Goal: Task Accomplishment & Management: Manage account settings

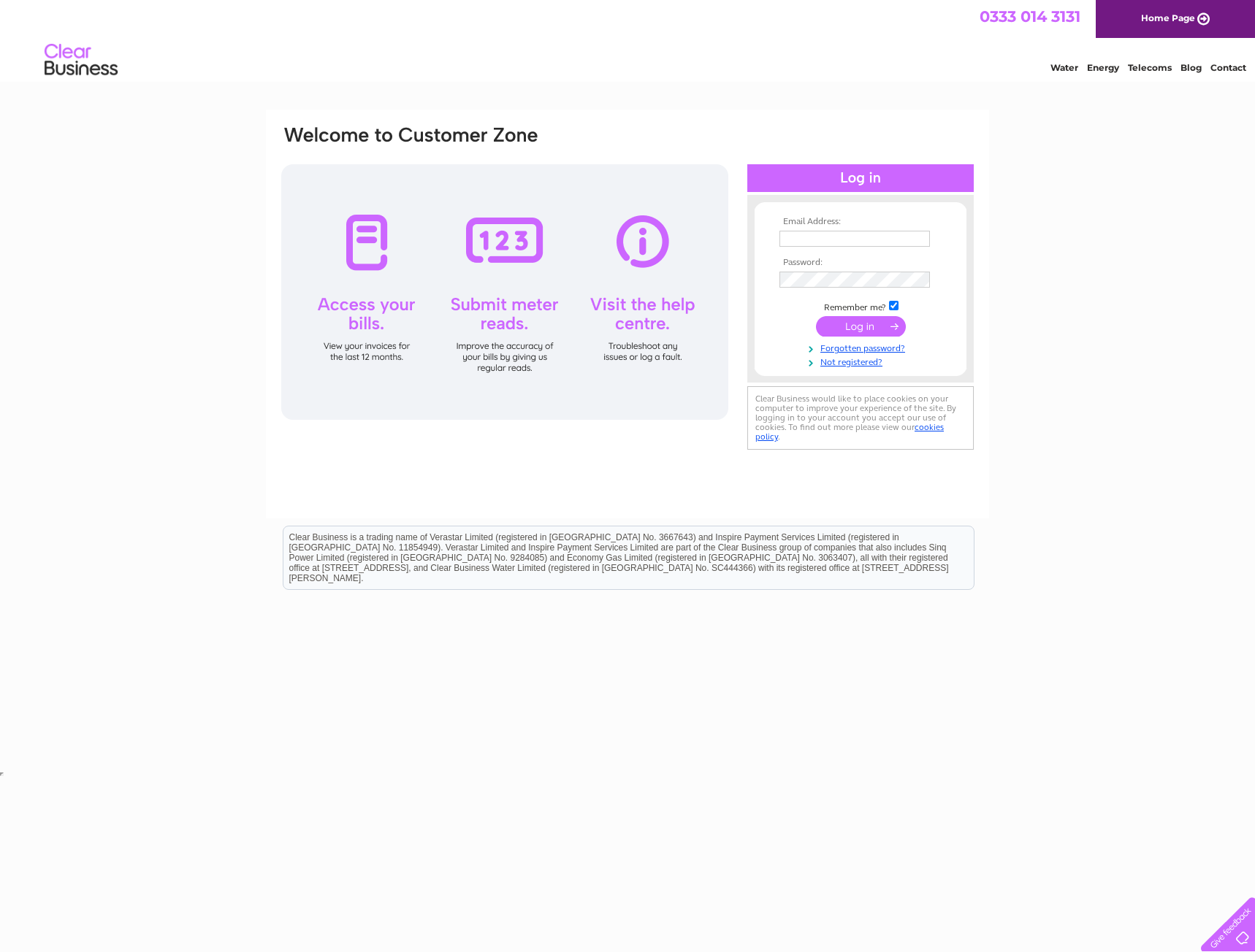
type input "[PERSON_NAME][EMAIL_ADDRESS][PERSON_NAME][DOMAIN_NAME]"
click at [859, 324] on input "submit" at bounding box center [861, 327] width 90 height 21
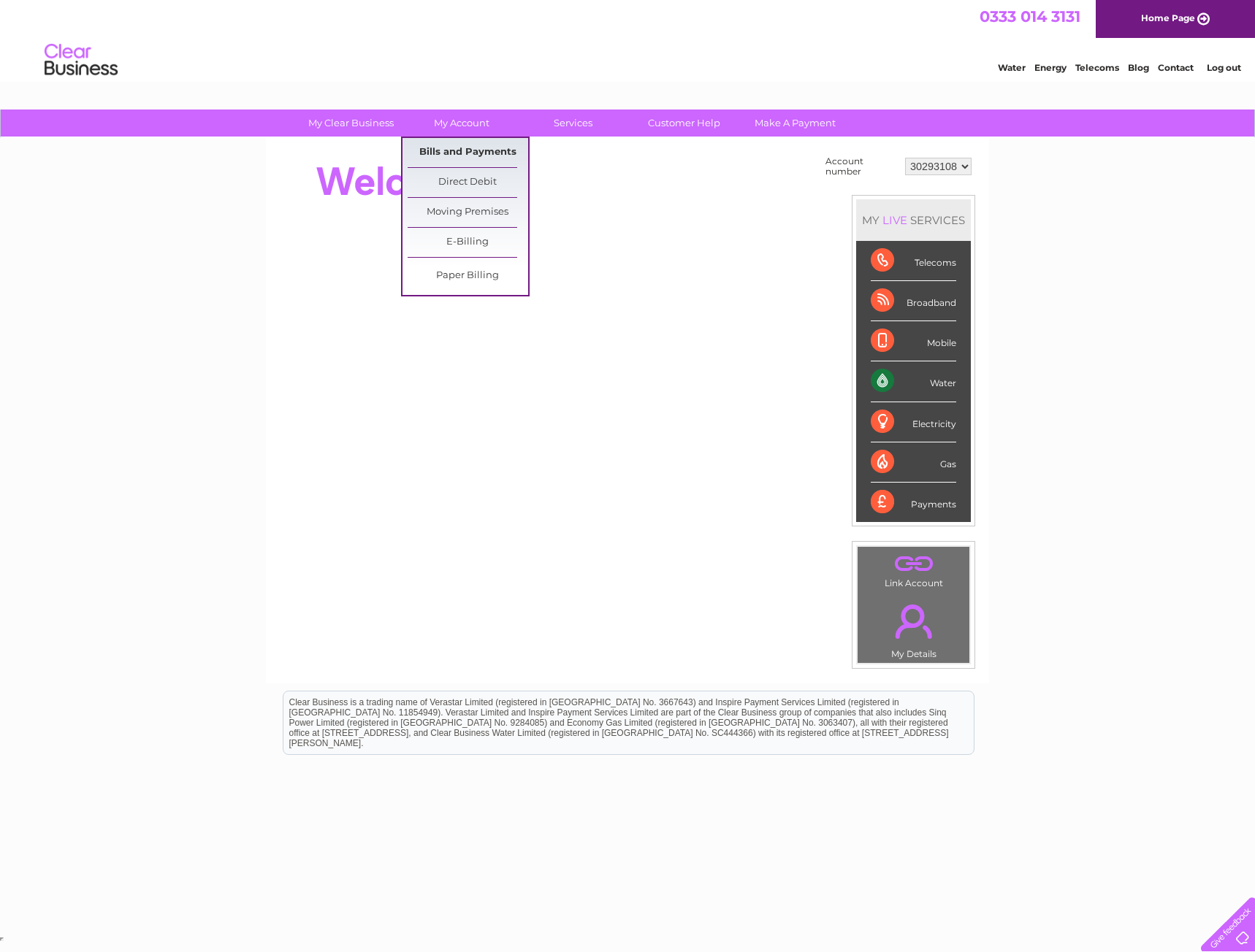
click at [477, 157] on link "Bills and Payments" at bounding box center [468, 152] width 120 height 29
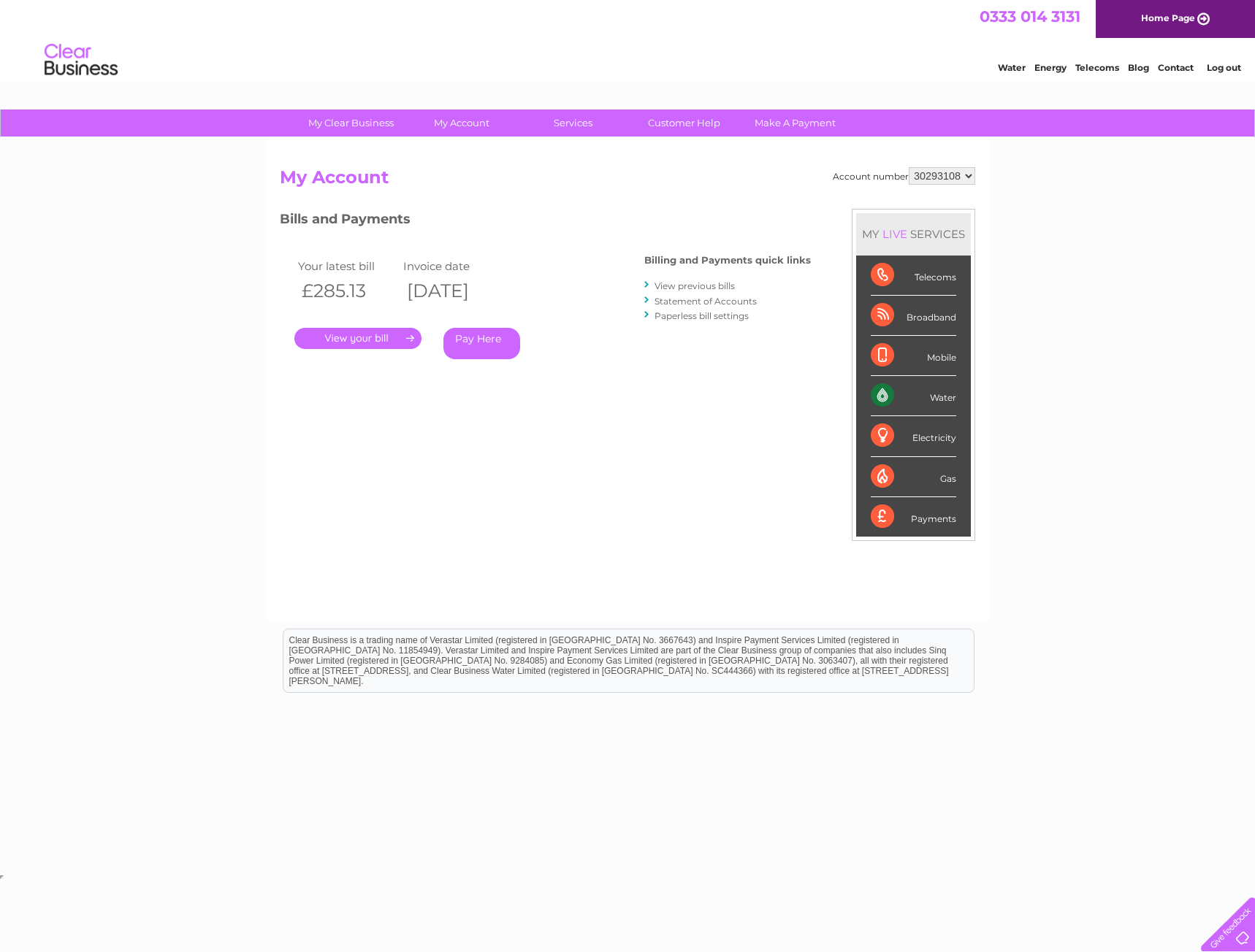
click at [381, 343] on link "." at bounding box center [358, 338] width 127 height 21
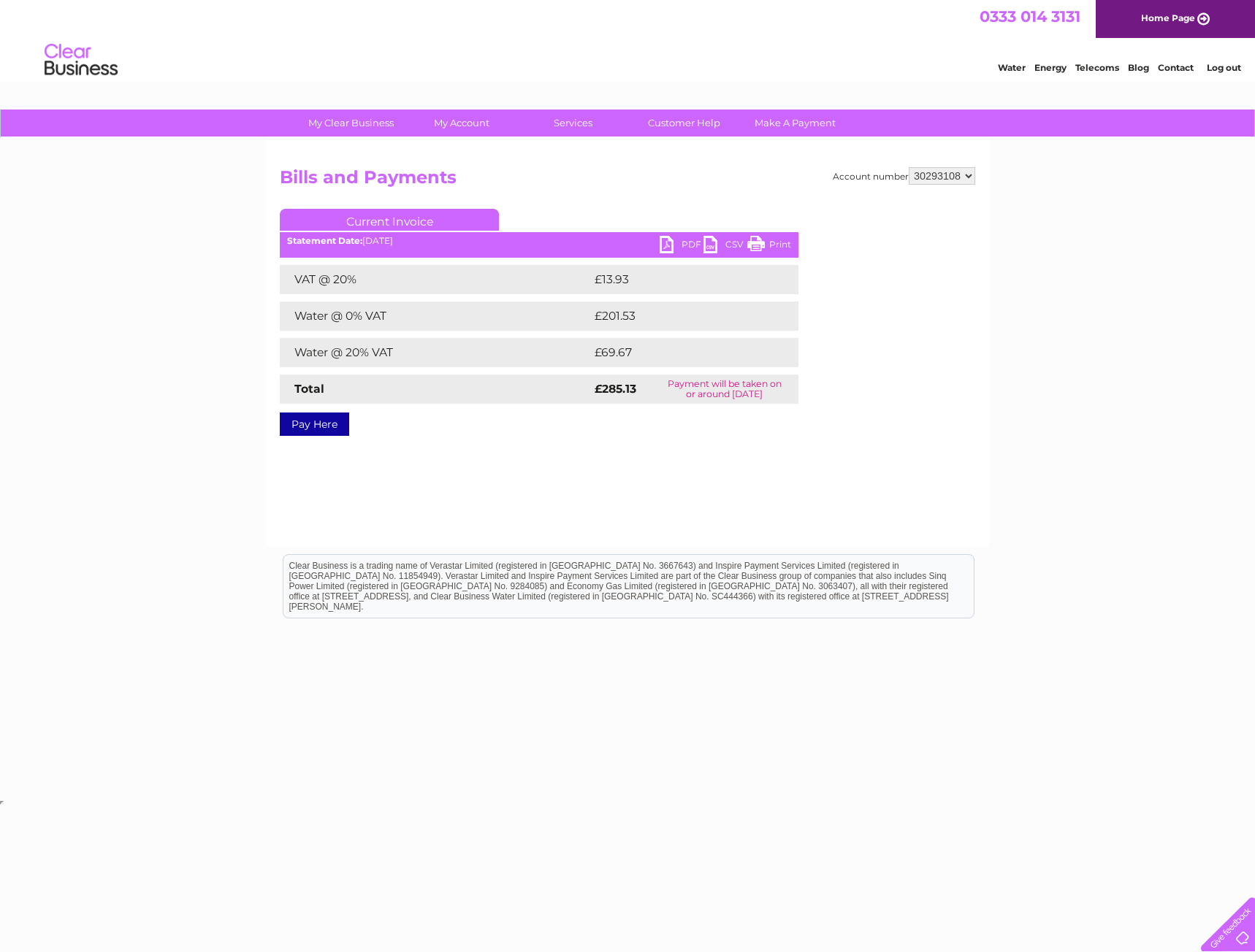
click at [691, 248] on link "PDF" at bounding box center [682, 246] width 44 height 21
